Goal: Communication & Community: Participate in discussion

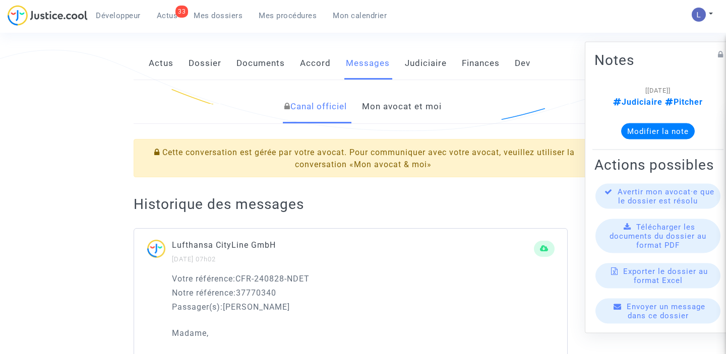
scroll to position [206, 0]
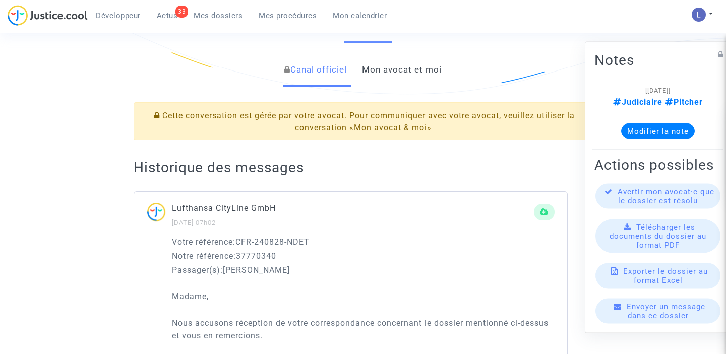
click at [395, 75] on link "Mon avocat et moi" at bounding box center [402, 69] width 80 height 33
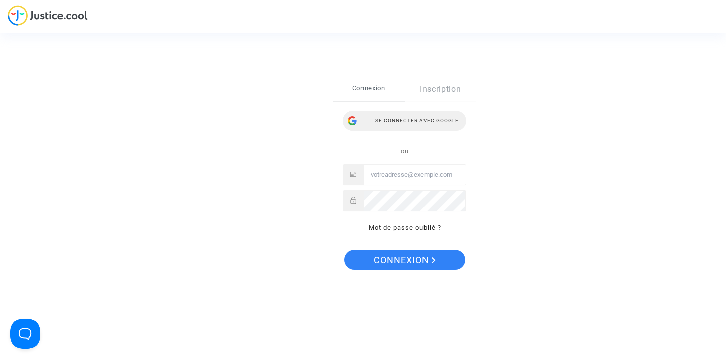
click at [406, 122] on div "Se connecter avec Google" at bounding box center [405, 121] width 124 height 20
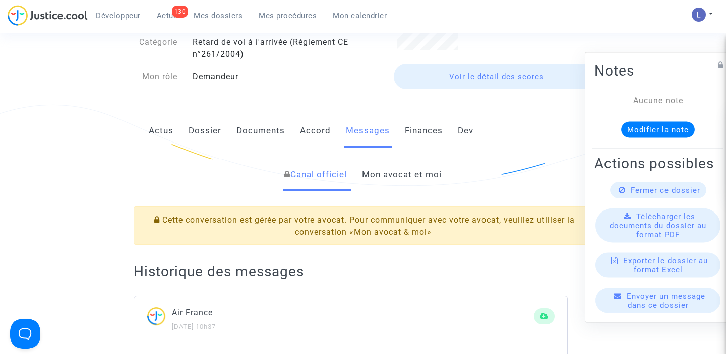
scroll to position [33, 0]
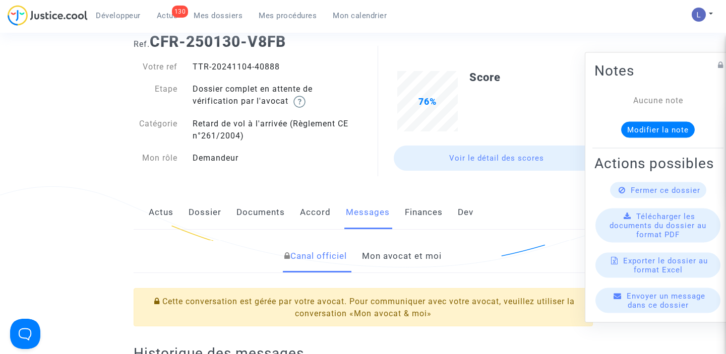
click at [391, 259] on link "Mon avocat et moi" at bounding box center [402, 256] width 80 height 33
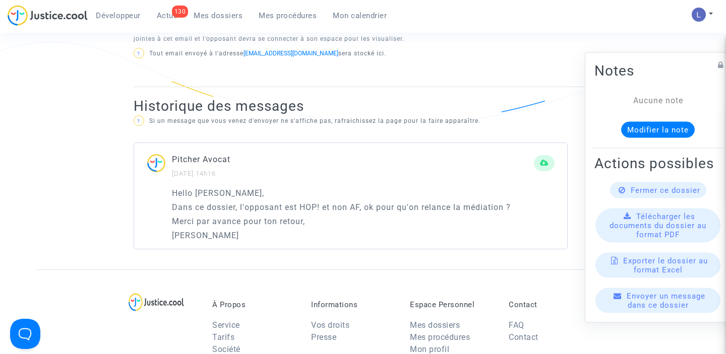
scroll to position [584, 0]
